Goal: Find contact information: Find contact information

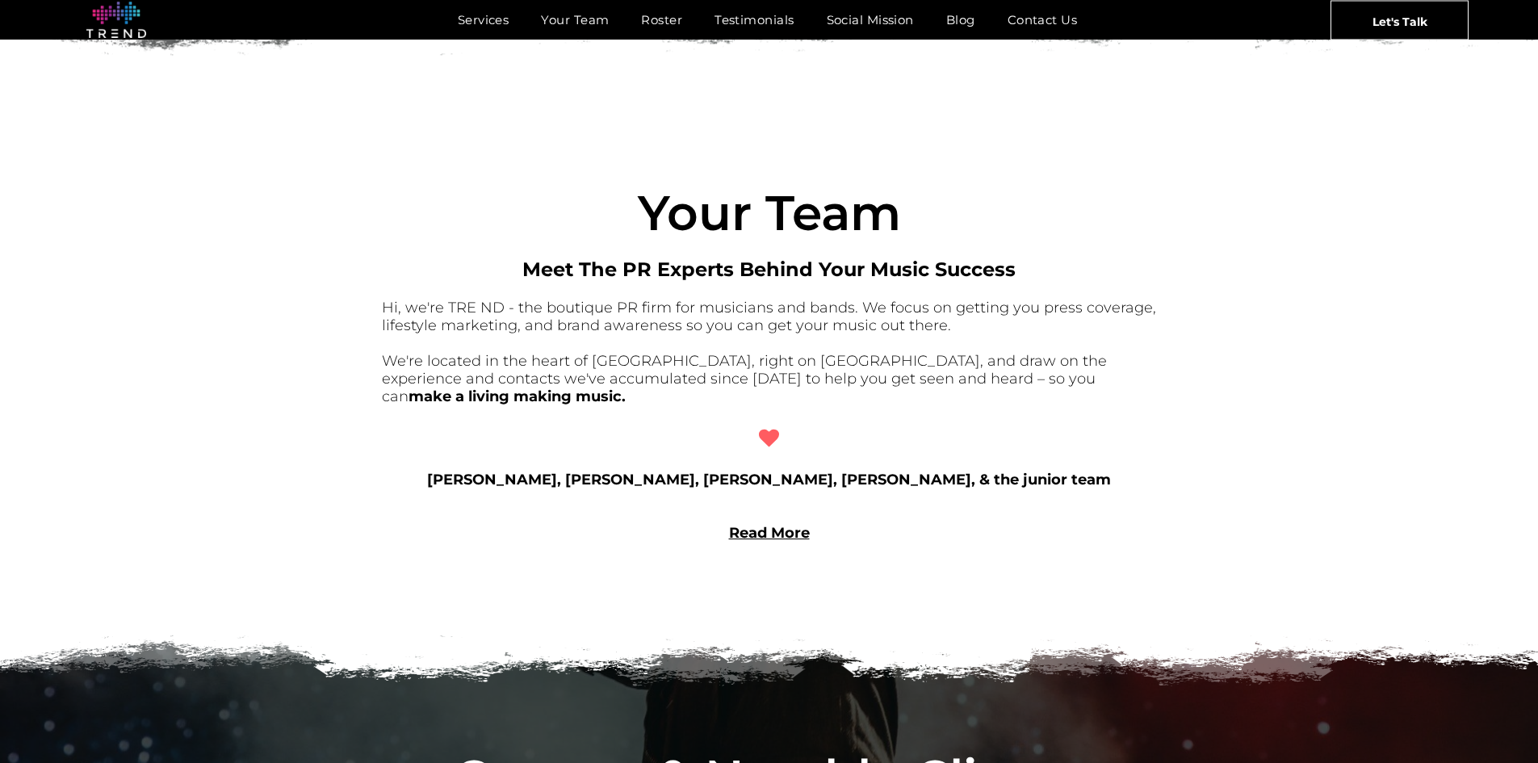
scroll to position [1211, 0]
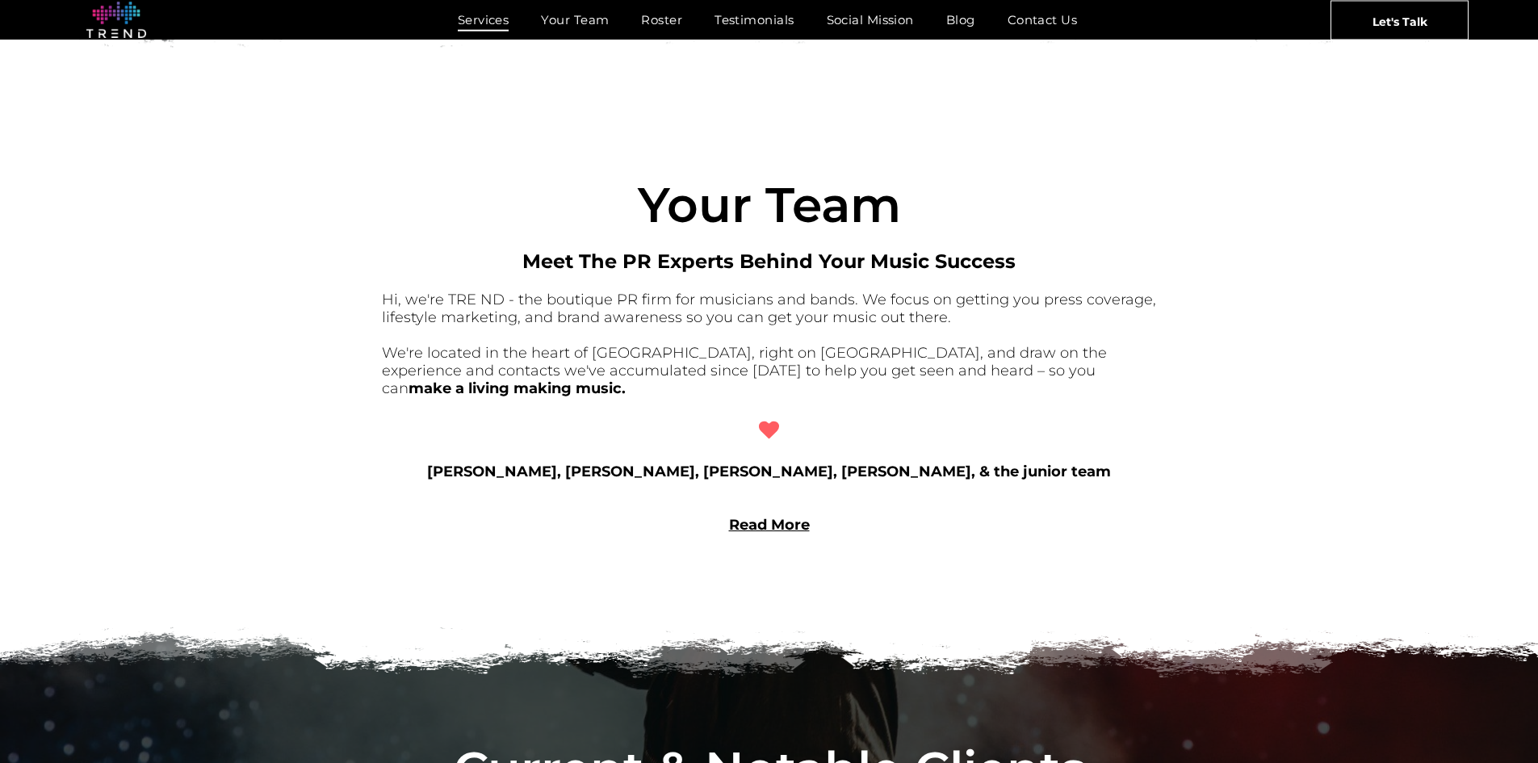
click at [477, 24] on span "Services" at bounding box center [484, 19] width 52 height 23
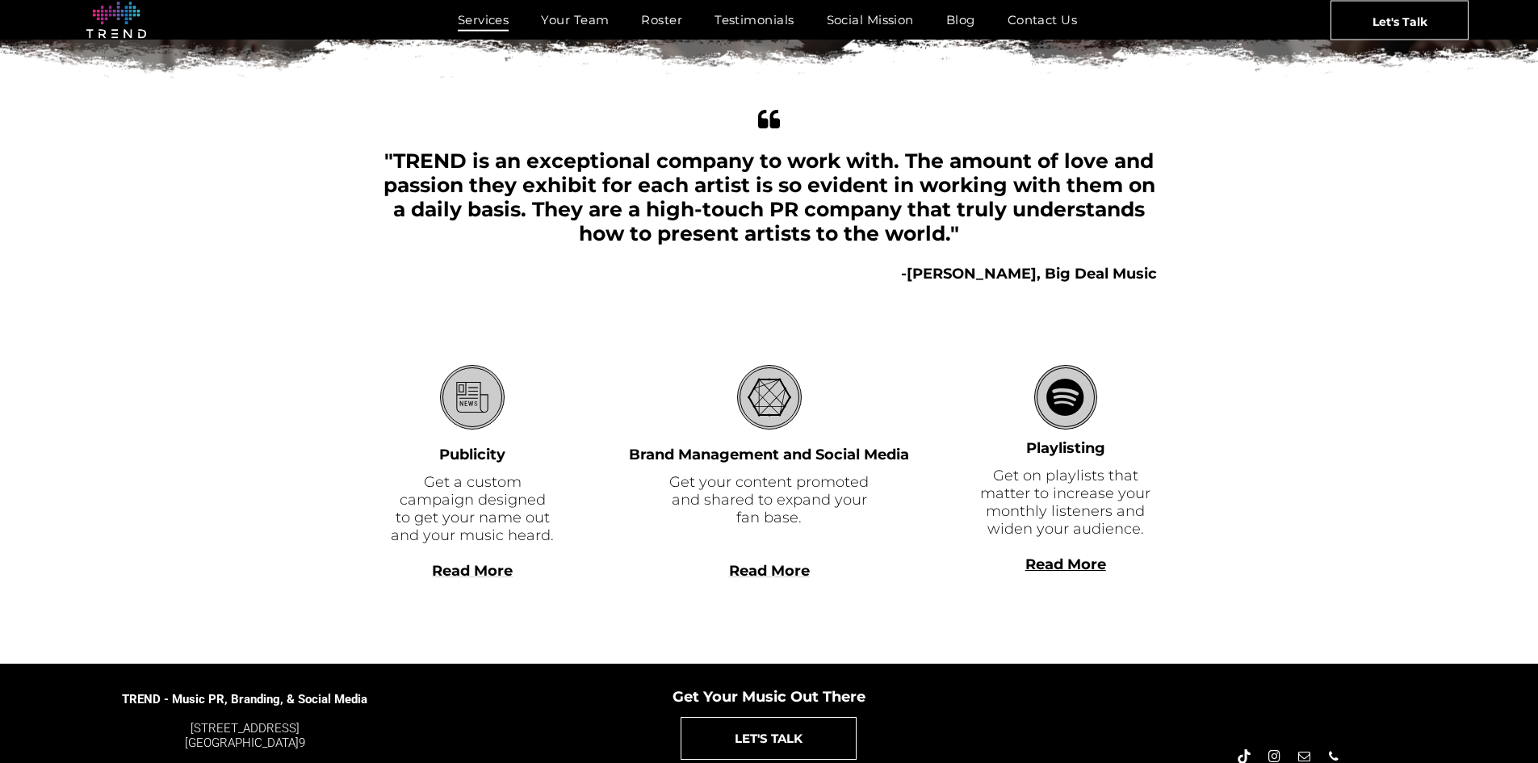
scroll to position [350, 0]
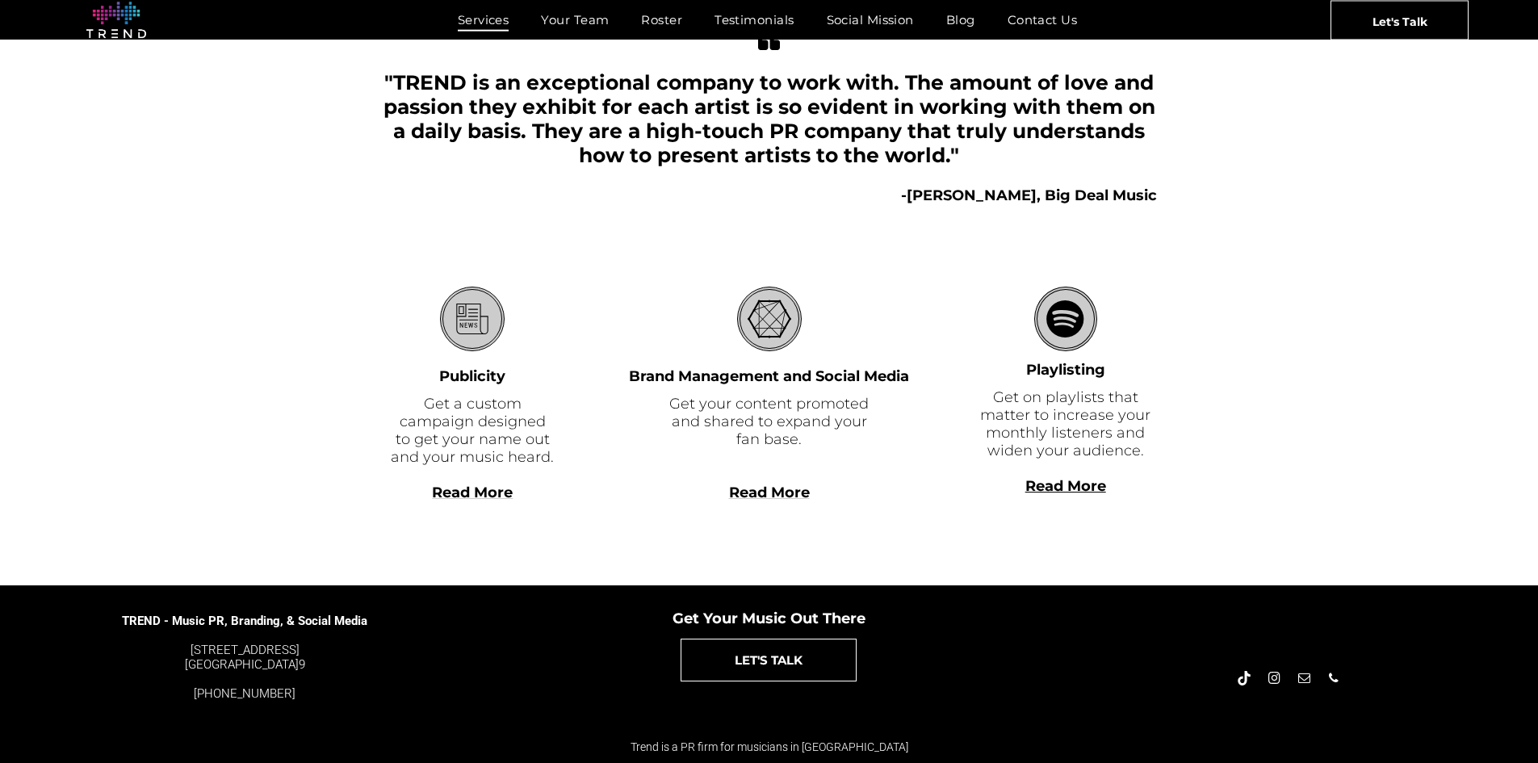
click at [475, 488] on span "Read More" at bounding box center [472, 492] width 81 height 18
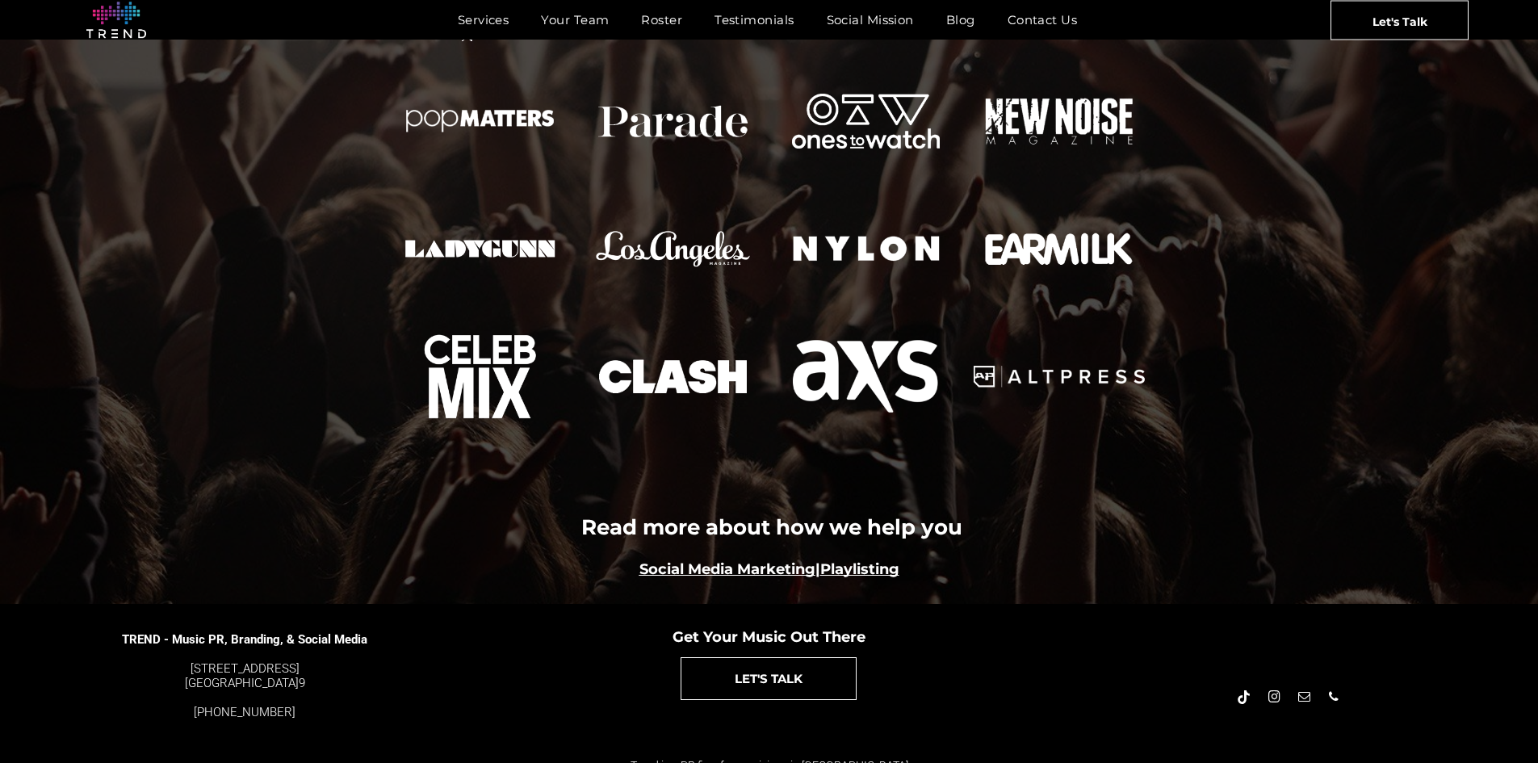
scroll to position [1756, 0]
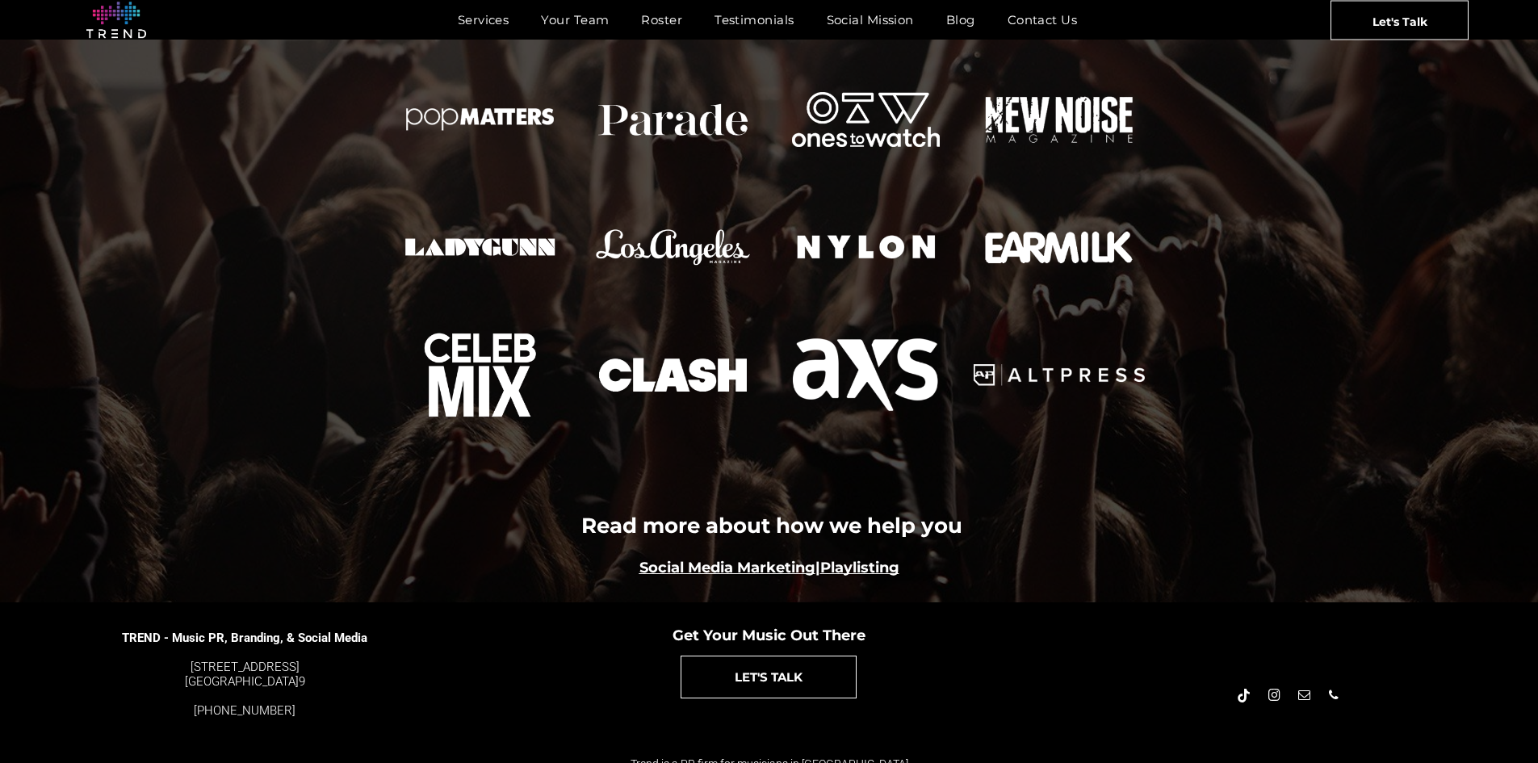
click at [722, 559] on link "Social Media Marketing" at bounding box center [727, 568] width 176 height 18
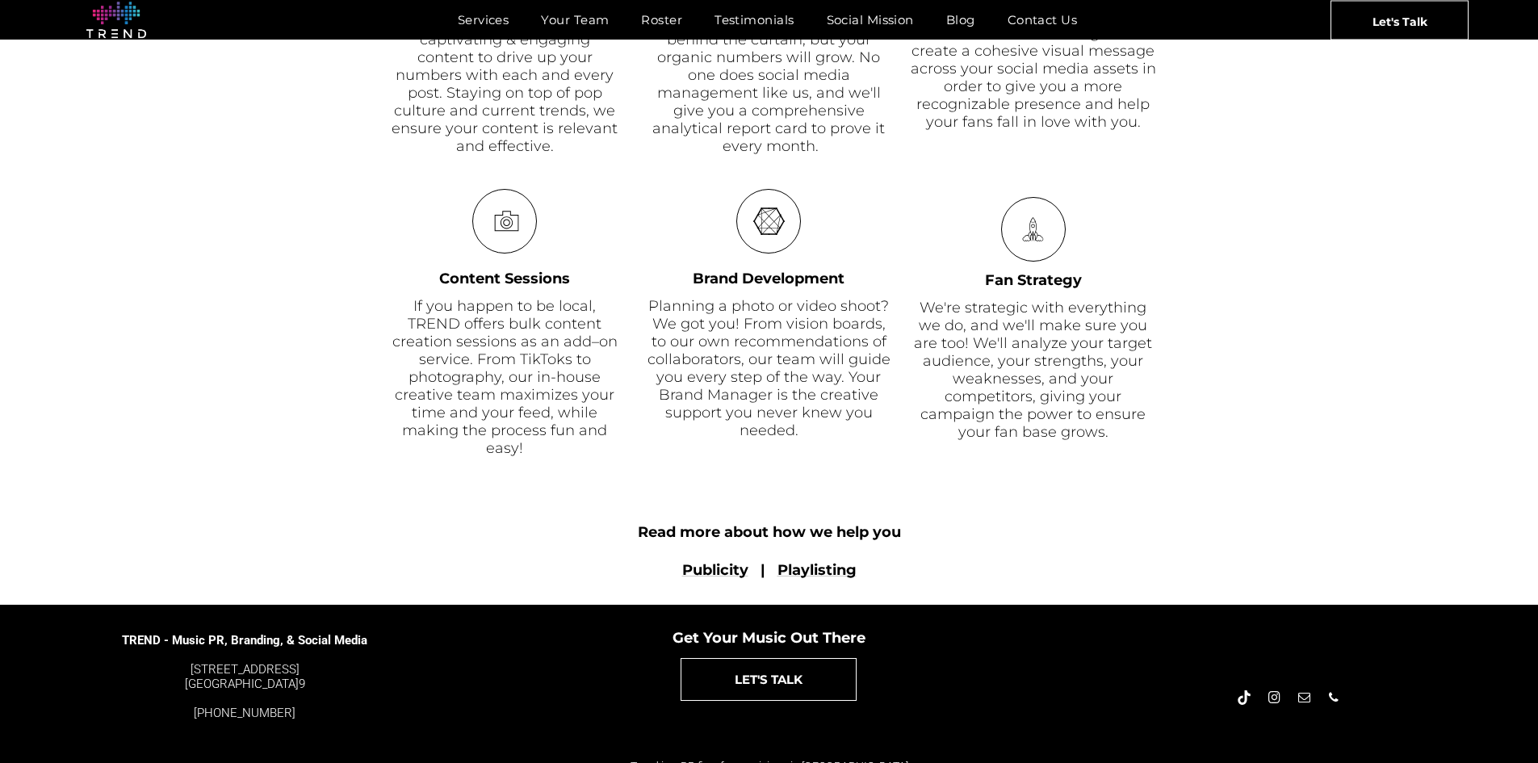
scroll to position [1027, 0]
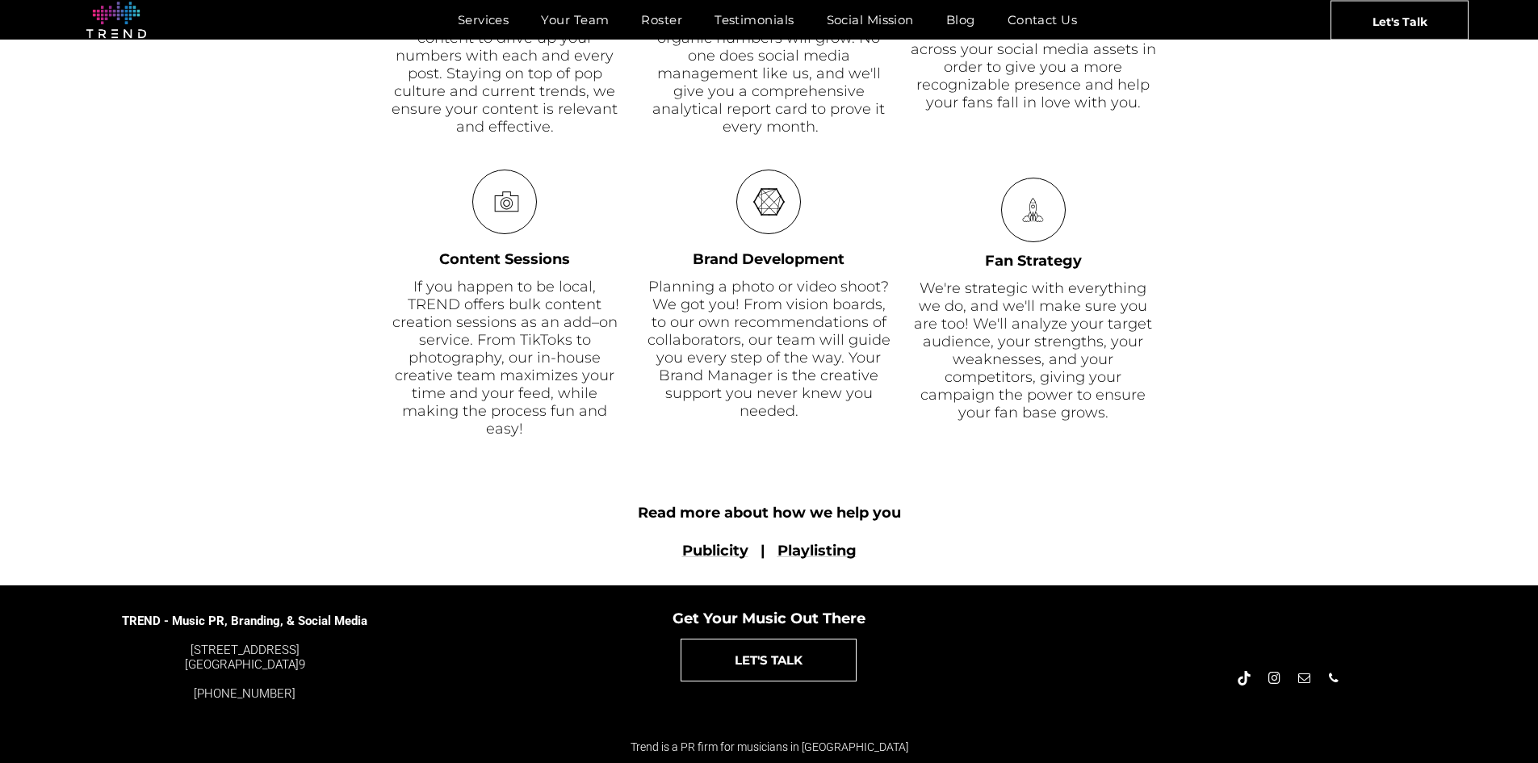
click at [806, 550] on font "Playlisting" at bounding box center [816, 551] width 79 height 18
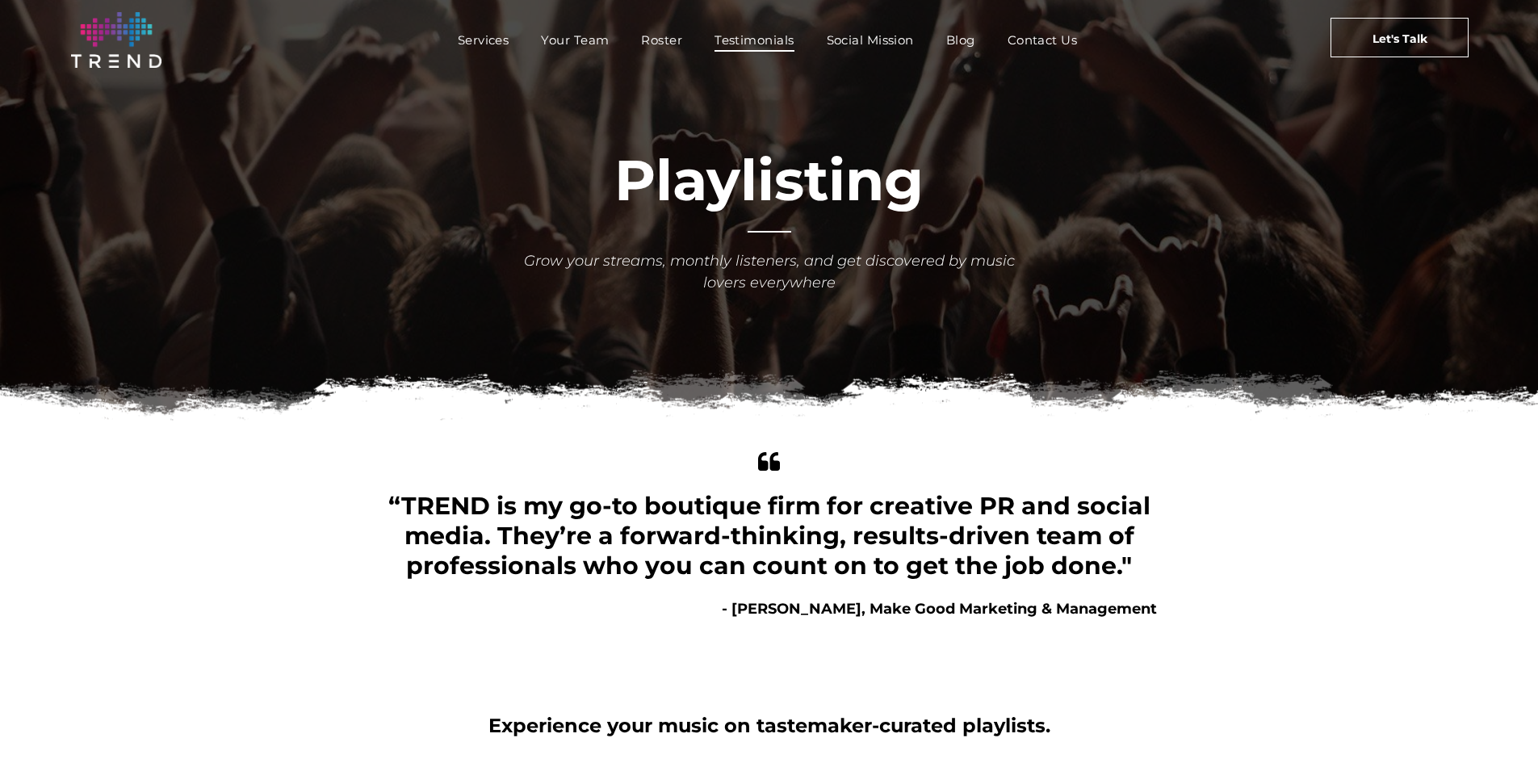
click at [764, 38] on span "Testimonials" at bounding box center [753, 39] width 79 height 23
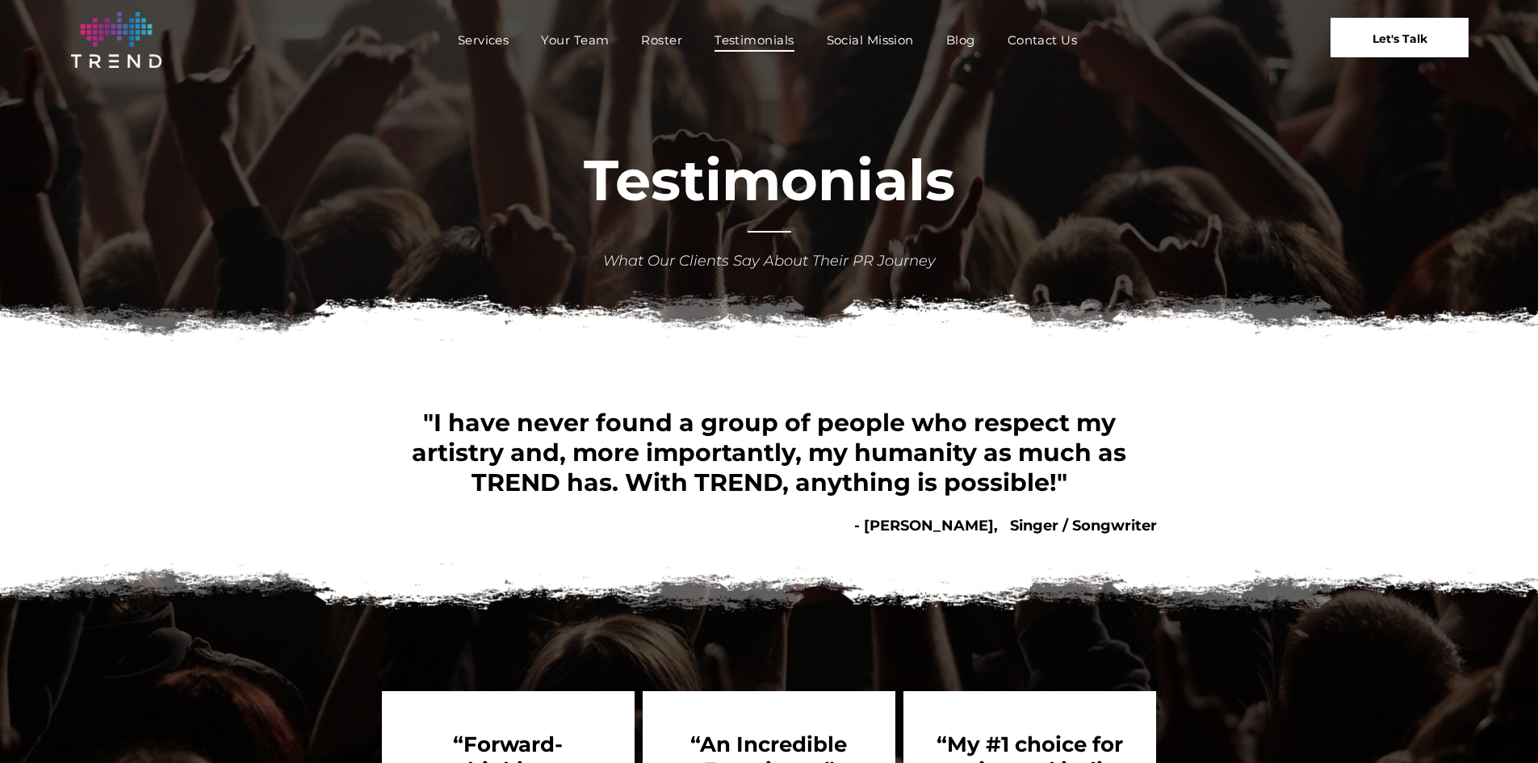
click at [1420, 40] on span "Let's Talk" at bounding box center [1399, 39] width 55 height 40
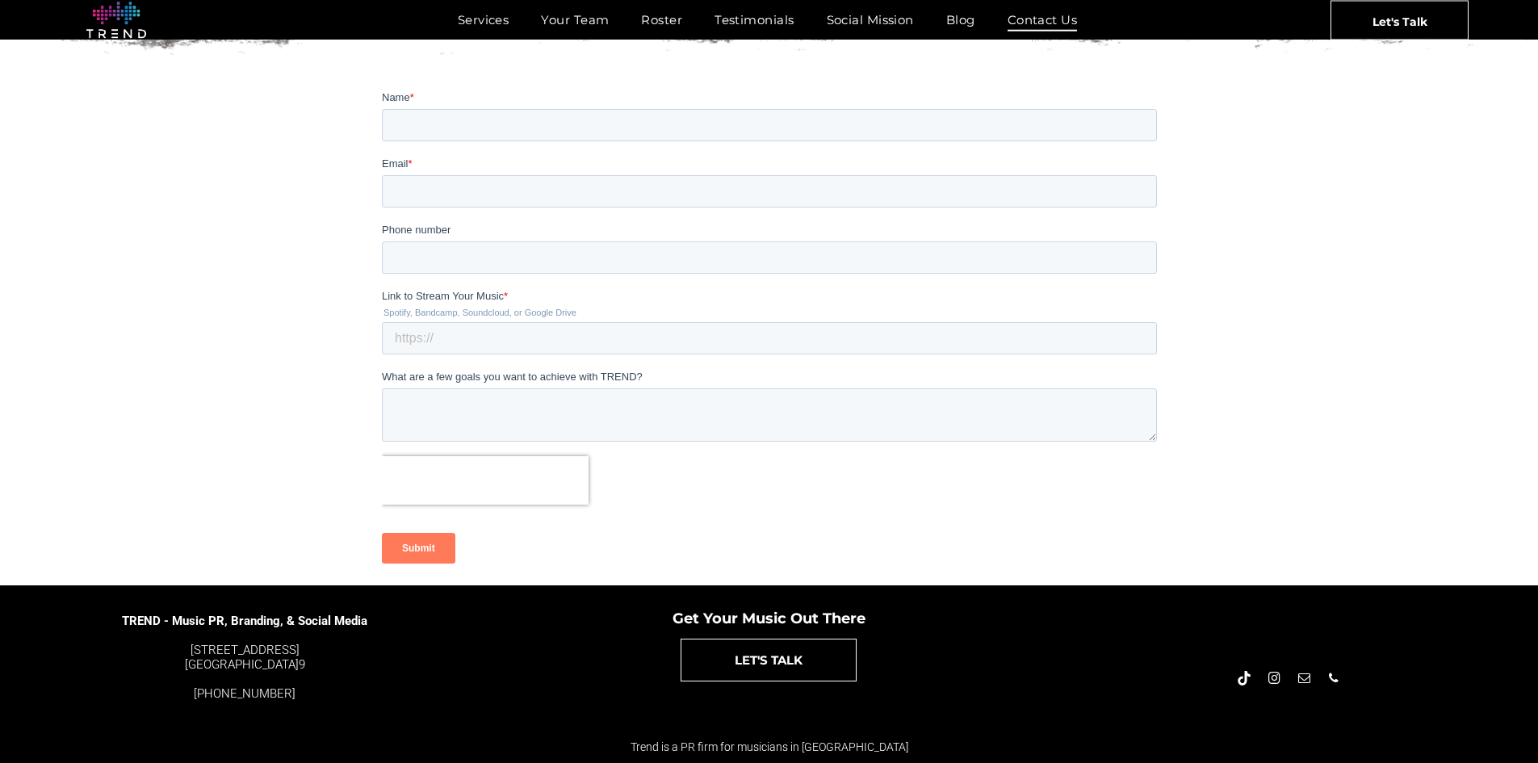
scroll to position [53, 0]
